Goal: Information Seeking & Learning: Learn about a topic

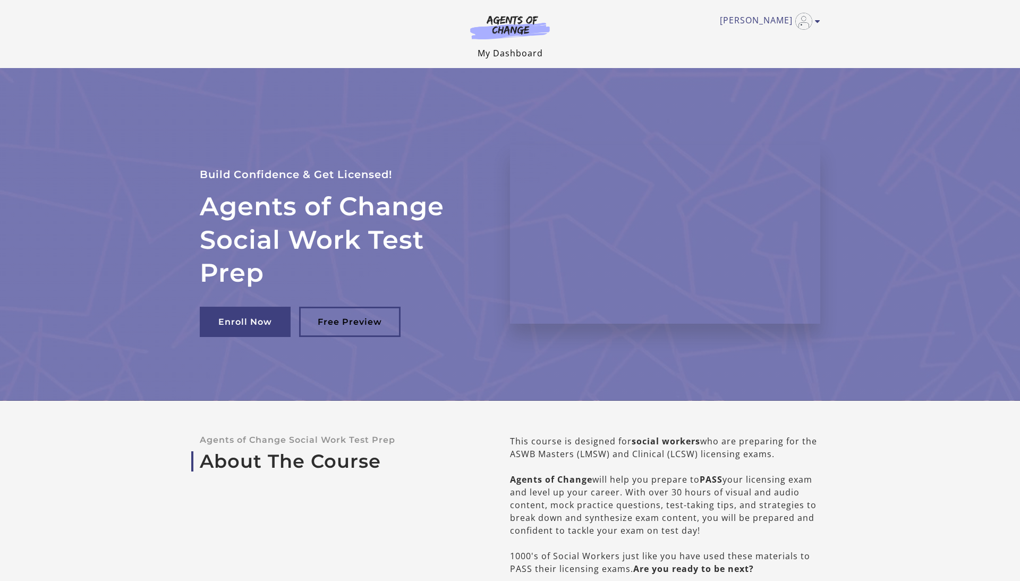
click at [496, 49] on link "My Dashboard" at bounding box center [510, 53] width 65 height 12
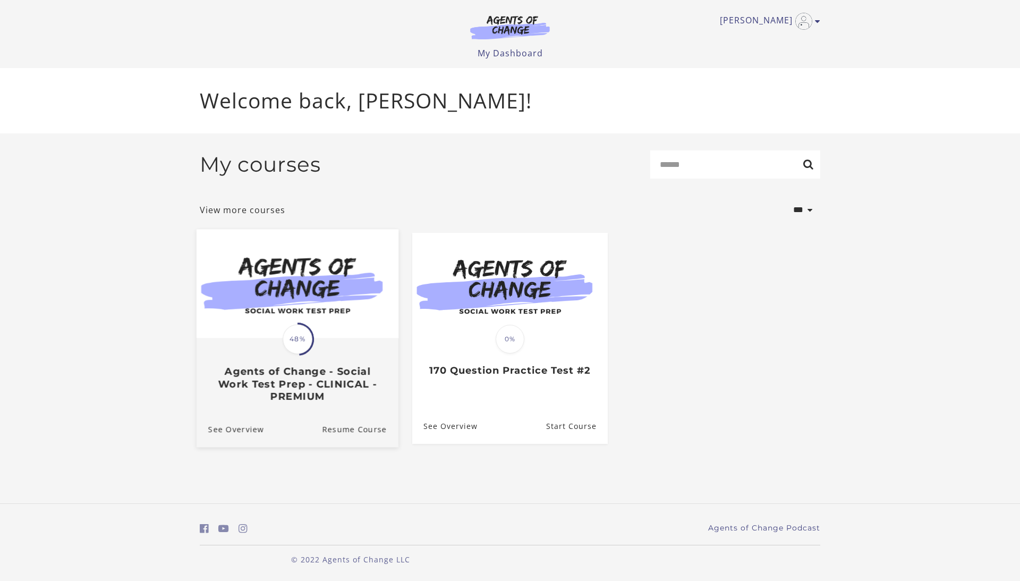
click at [357, 351] on div "Translation missing: en.liquid.partials.dashboard_course_card.progress_descript…" at bounding box center [298, 370] width 202 height 63
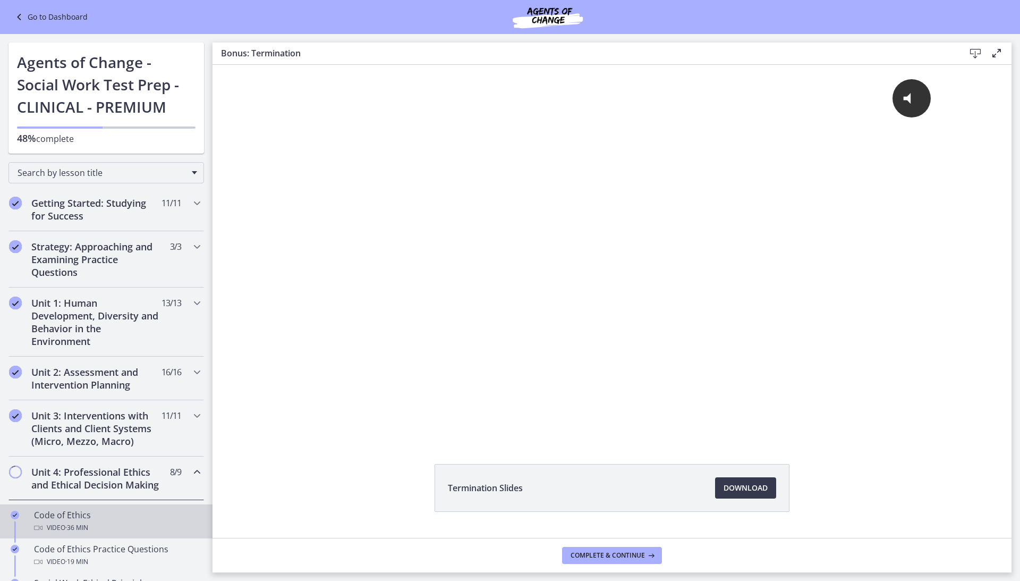
click at [134, 512] on div "Code of Ethics Video · 36 min" at bounding box center [117, 520] width 166 height 25
click at [122, 488] on div "Unit 4: Professional Ethics and Ethical Decision Making 8 / 9 Completed" at bounding box center [105, 478] width 195 height 44
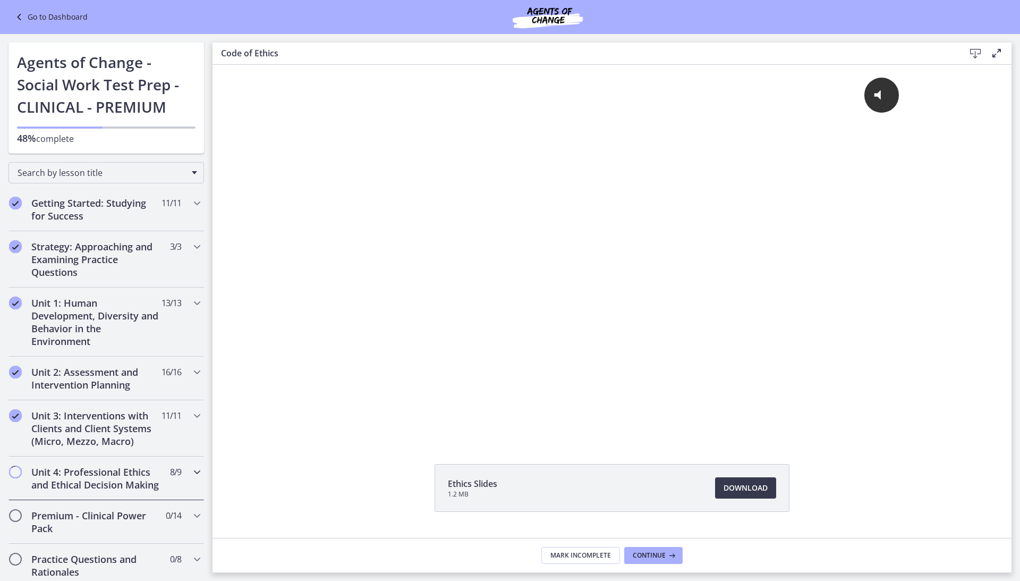
click at [124, 489] on div "Unit 4: Professional Ethics and Ethical Decision Making 8 / 9 Completed" at bounding box center [105, 478] width 195 height 44
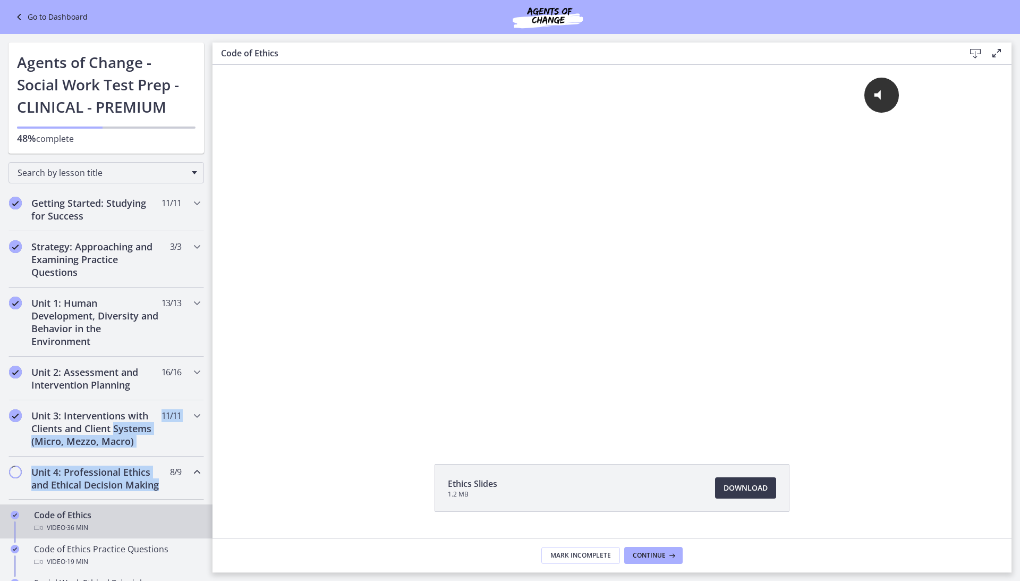
drag, startPoint x: 109, startPoint y: 493, endPoint x: 103, endPoint y: 459, distance: 34.6
click at [105, 504] on link "Code of Ethics Video · 36 min" at bounding box center [106, 521] width 212 height 34
click at [110, 517] on div "Code of Ethics Video · 36 min" at bounding box center [117, 520] width 166 height 25
click at [110, 515] on div "Code of Ethics Video · 36 min" at bounding box center [117, 520] width 166 height 25
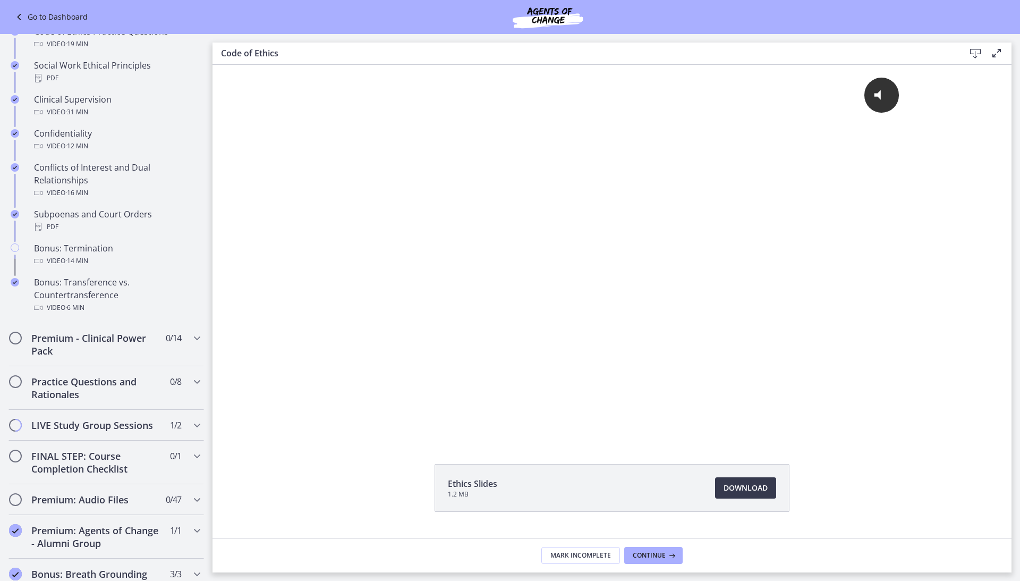
scroll to position [575, 0]
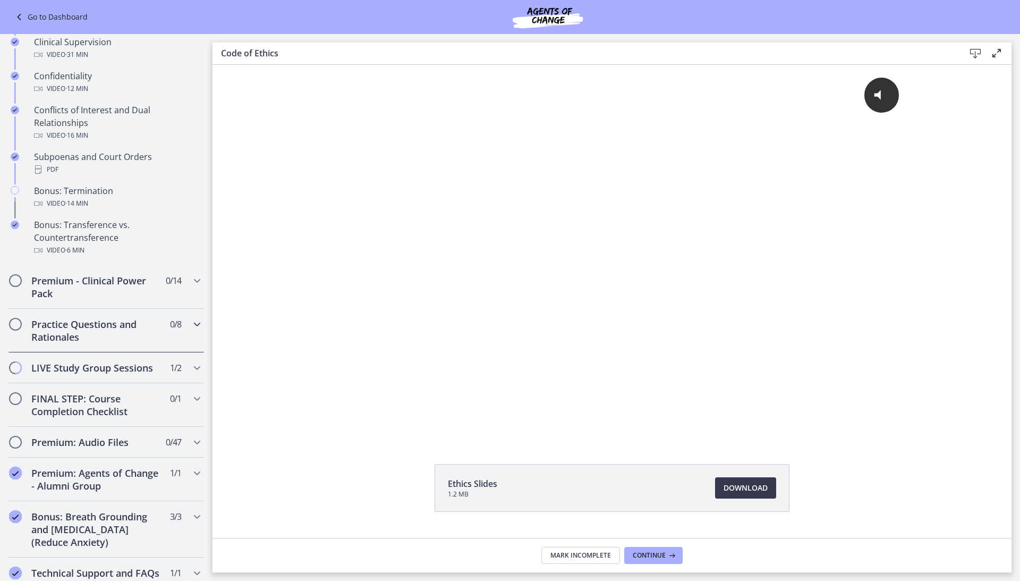
click at [134, 330] on h2 "Practice Questions and Rationales" at bounding box center [96, 330] width 130 height 25
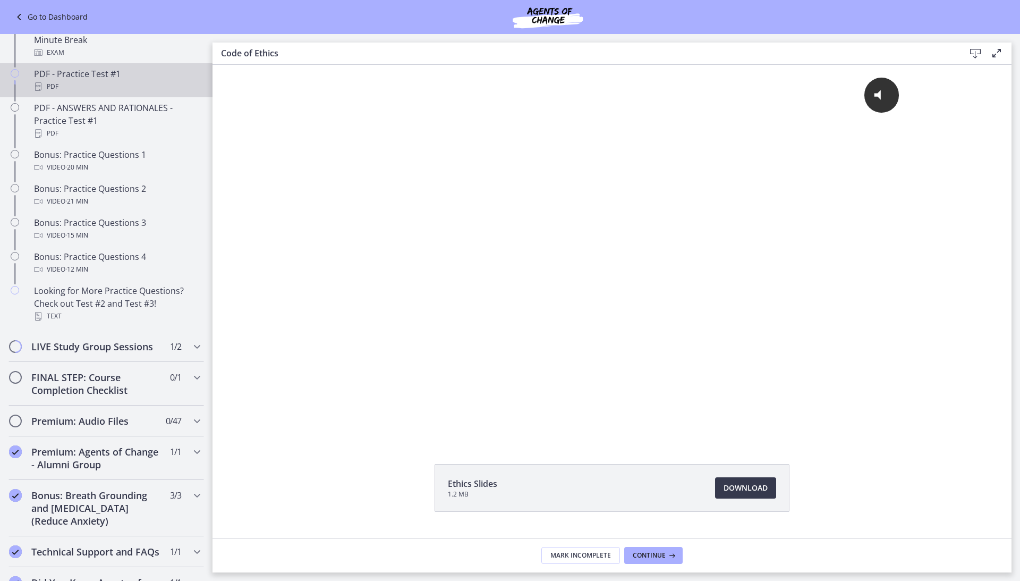
click at [97, 69] on div "PDF - Practice Test #1 PDF" at bounding box center [117, 79] width 166 height 25
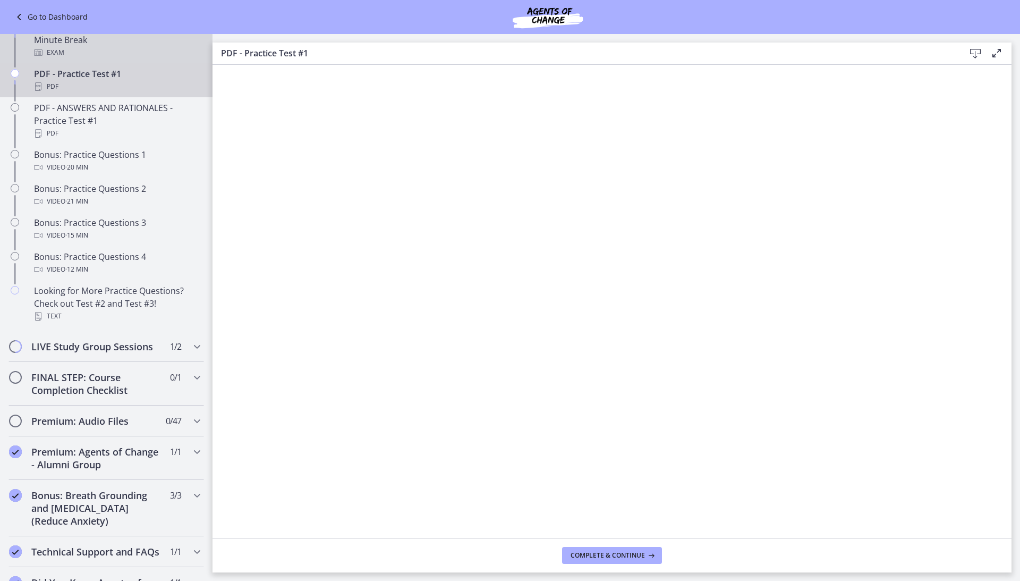
click at [92, 41] on div "Practice Test #1 - 170 Questions with 10 Minute Break Exam" at bounding box center [117, 40] width 166 height 38
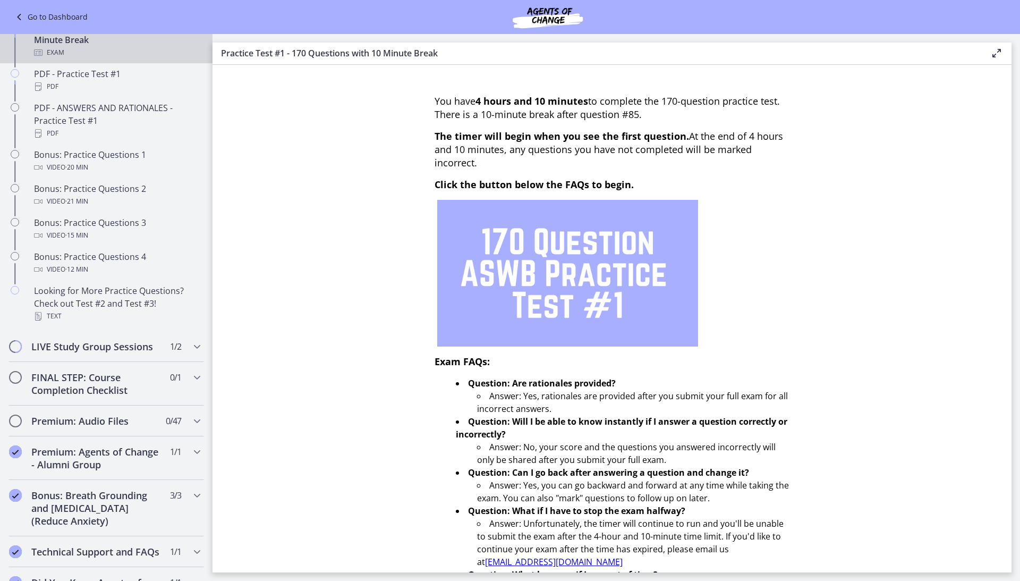
click at [98, 46] on div "Exam" at bounding box center [117, 52] width 166 height 13
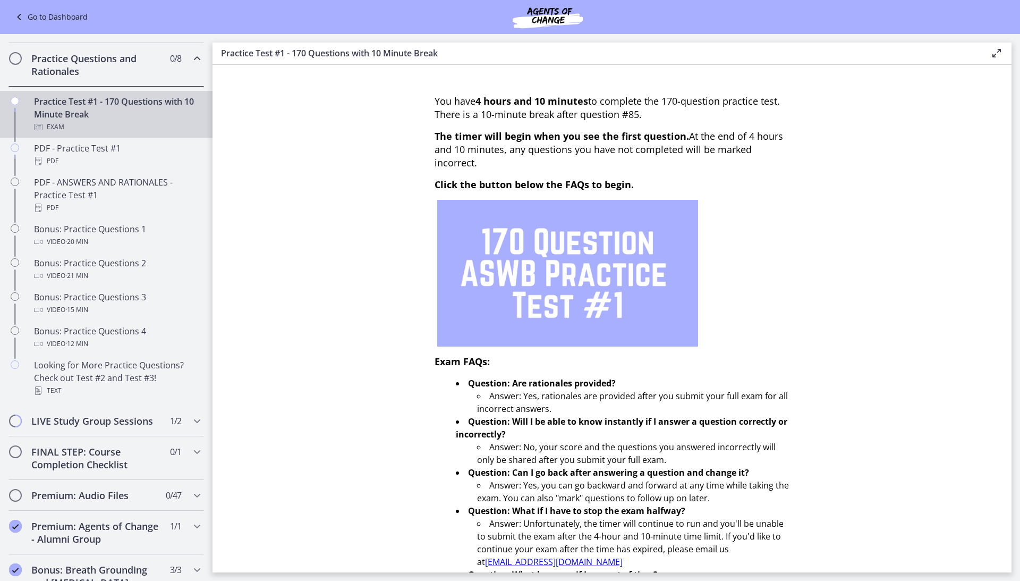
scroll to position [461, 0]
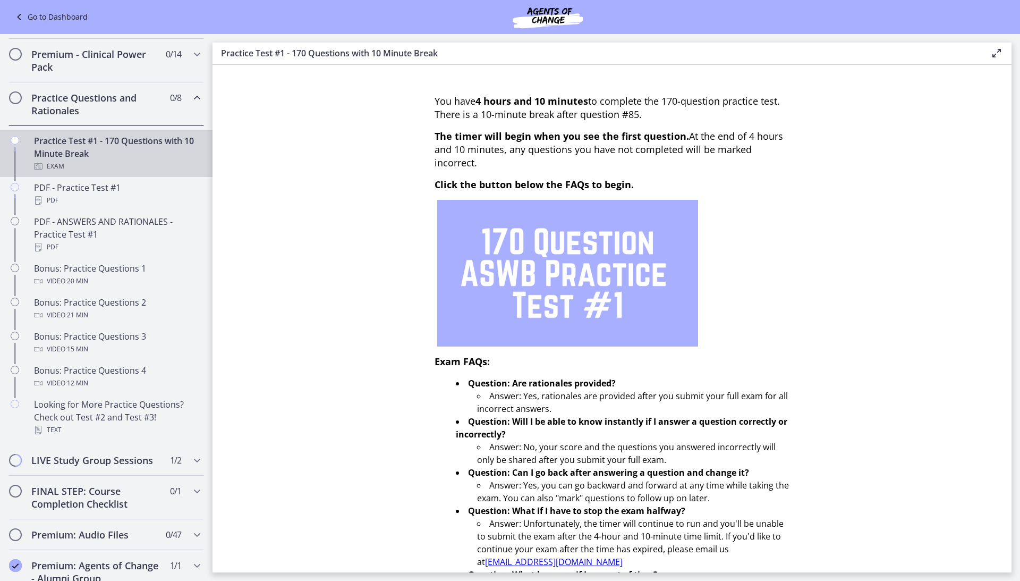
click at [97, 142] on div "Practice Test #1 - 170 Questions with 10 Minute Break Exam" at bounding box center [117, 153] width 166 height 38
click at [115, 146] on div "Practice Test #1 - 170 Questions with 10 Minute Break Exam" at bounding box center [117, 153] width 166 height 38
click at [394, 221] on section "You have 4 hours and 10 minutes to complete the 170-question practice test. The…" at bounding box center [611, 318] width 799 height 507
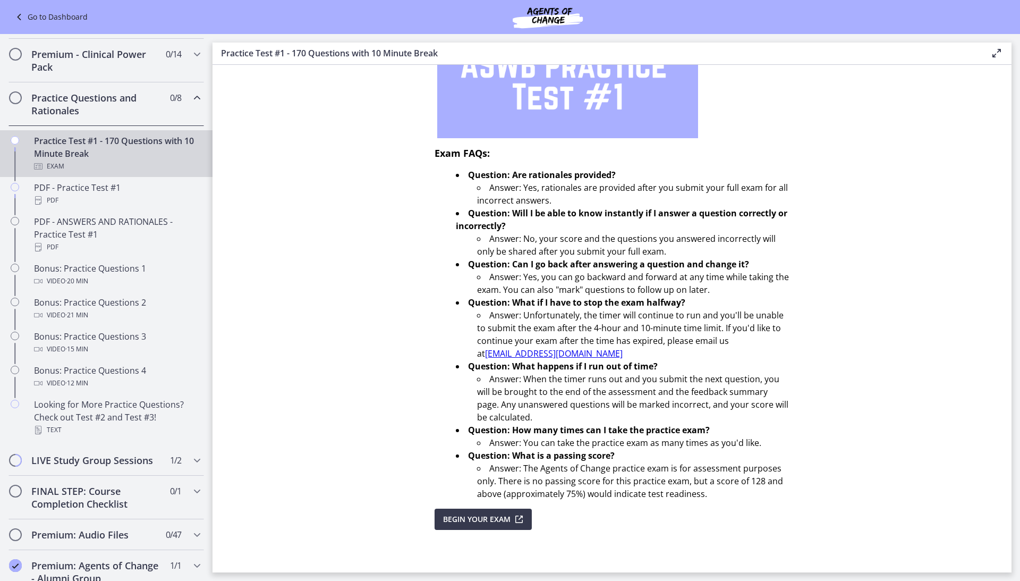
scroll to position [209, 0]
click at [482, 526] on button "Begin Your Exam" at bounding box center [483, 518] width 97 height 21
